Goal: Information Seeking & Learning: Learn about a topic

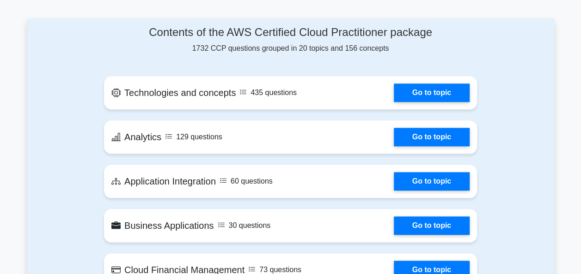
scroll to position [432, 0]
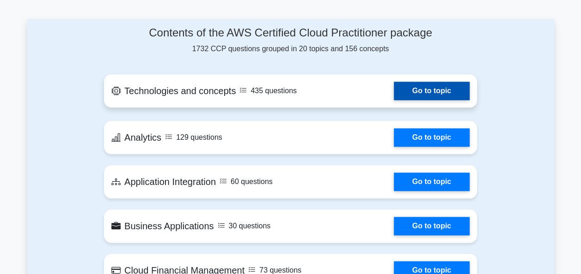
click at [443, 82] on link "Go to topic" at bounding box center [432, 91] width 76 height 18
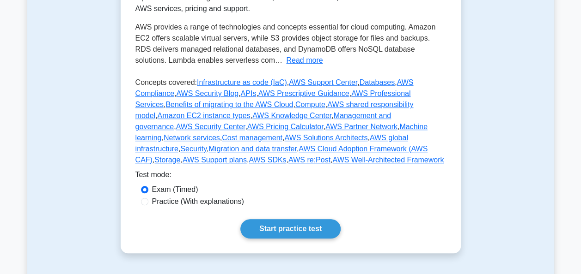
scroll to position [241, 0]
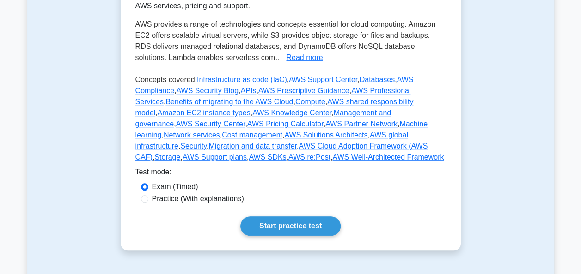
click at [178, 201] on label "Practice (With explanations)" at bounding box center [198, 199] width 92 height 11
click at [148, 201] on input "Practice (With explanations)" at bounding box center [144, 198] width 7 height 7
radio input "true"
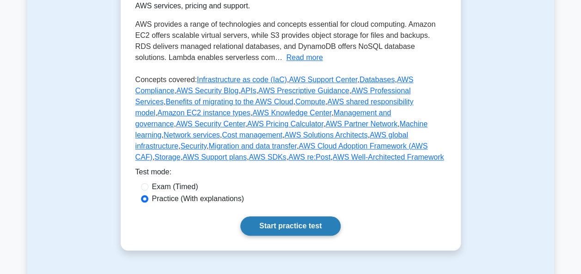
click at [299, 227] on link "Start practice test" at bounding box center [290, 226] width 100 height 19
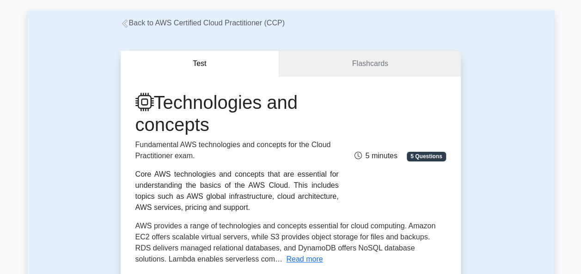
scroll to position [0, 0]
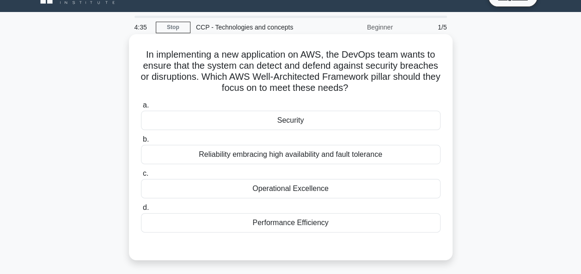
scroll to position [18, 0]
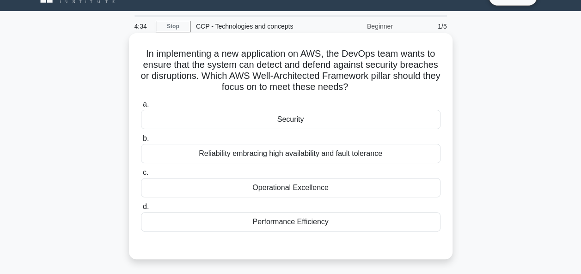
click at [258, 159] on div "Reliability embracing high availability and fault tolerance" at bounding box center [290, 153] width 299 height 19
click at [141, 142] on input "b. Reliability embracing high availability and fault tolerance" at bounding box center [141, 139] width 0 height 6
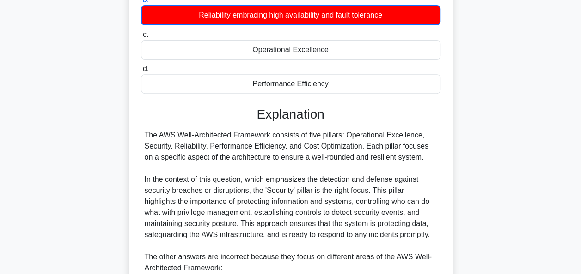
scroll to position [328, 0]
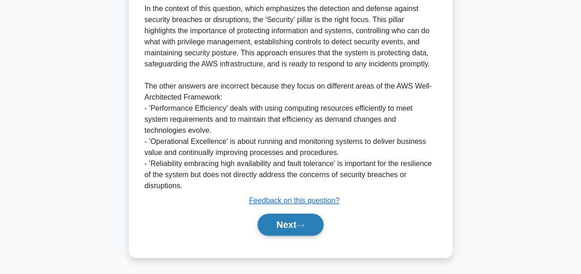
click at [293, 220] on button "Next" at bounding box center [290, 225] width 66 height 22
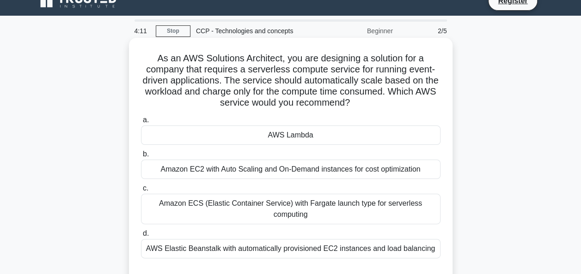
scroll to position [13, 0]
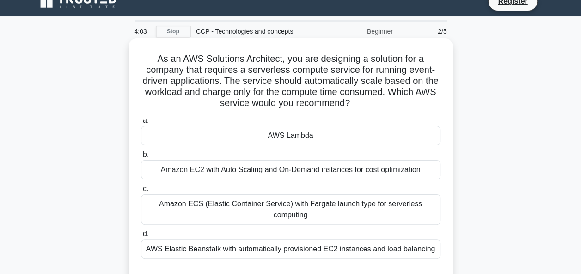
click at [237, 171] on div "Amazon EC2 with Auto Scaling and On-Demand instances for cost optimization" at bounding box center [290, 169] width 299 height 19
click at [141, 158] on input "b. Amazon EC2 with Auto Scaling and On-Demand instances for cost optimization" at bounding box center [141, 155] width 0 height 6
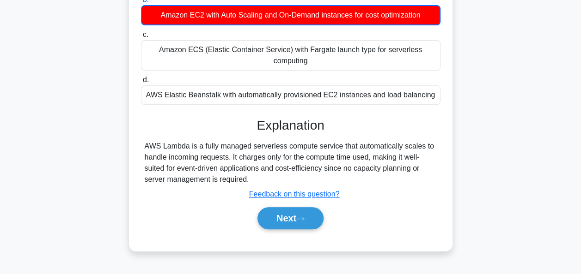
scroll to position [169, 0]
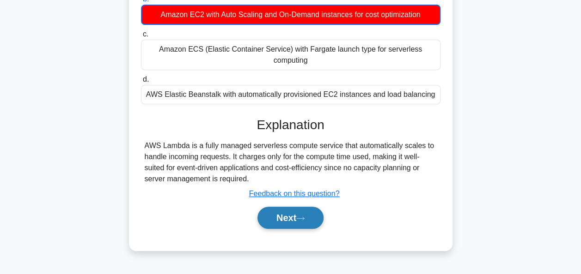
click at [279, 207] on button "Next" at bounding box center [290, 218] width 66 height 22
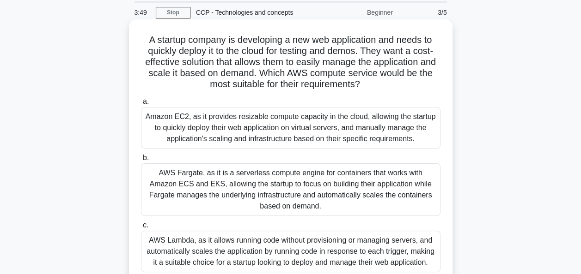
scroll to position [0, 0]
